Goal: Information Seeking & Learning: Learn about a topic

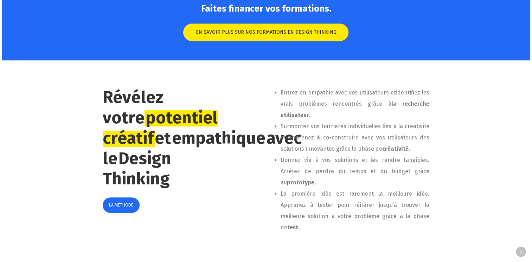
scroll to position [359, 0]
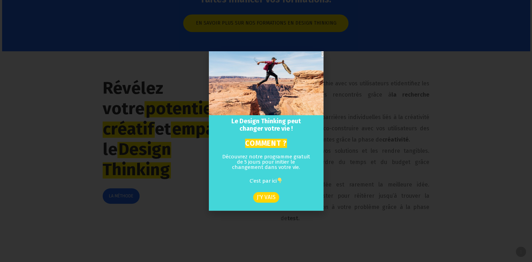
click at [264, 198] on span "J'Y VAIS" at bounding box center [266, 198] width 19 height 6
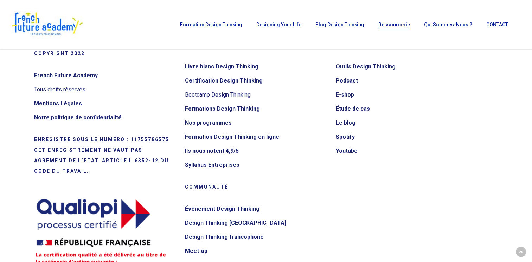
scroll to position [698, 0]
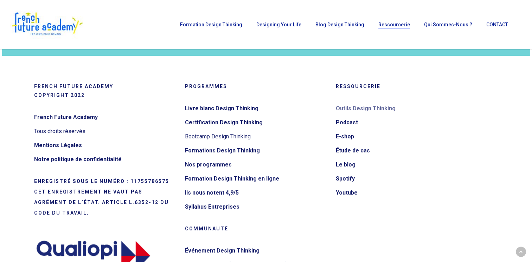
click at [382, 106] on link "Outils Design Thinking" at bounding box center [407, 108] width 142 height 11
